Goal: Navigation & Orientation: Find specific page/section

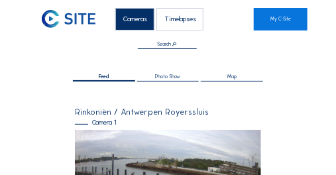
click at [129, 17] on div "Cameras" at bounding box center [134, 19] width 39 height 23
click at [135, 21] on div "Cameras" at bounding box center [134, 19] width 39 height 23
click at [129, 20] on div "Cameras" at bounding box center [134, 19] width 39 height 23
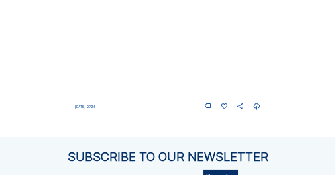
scroll to position [703, 0]
